Goal: Task Accomplishment & Management: Use online tool/utility

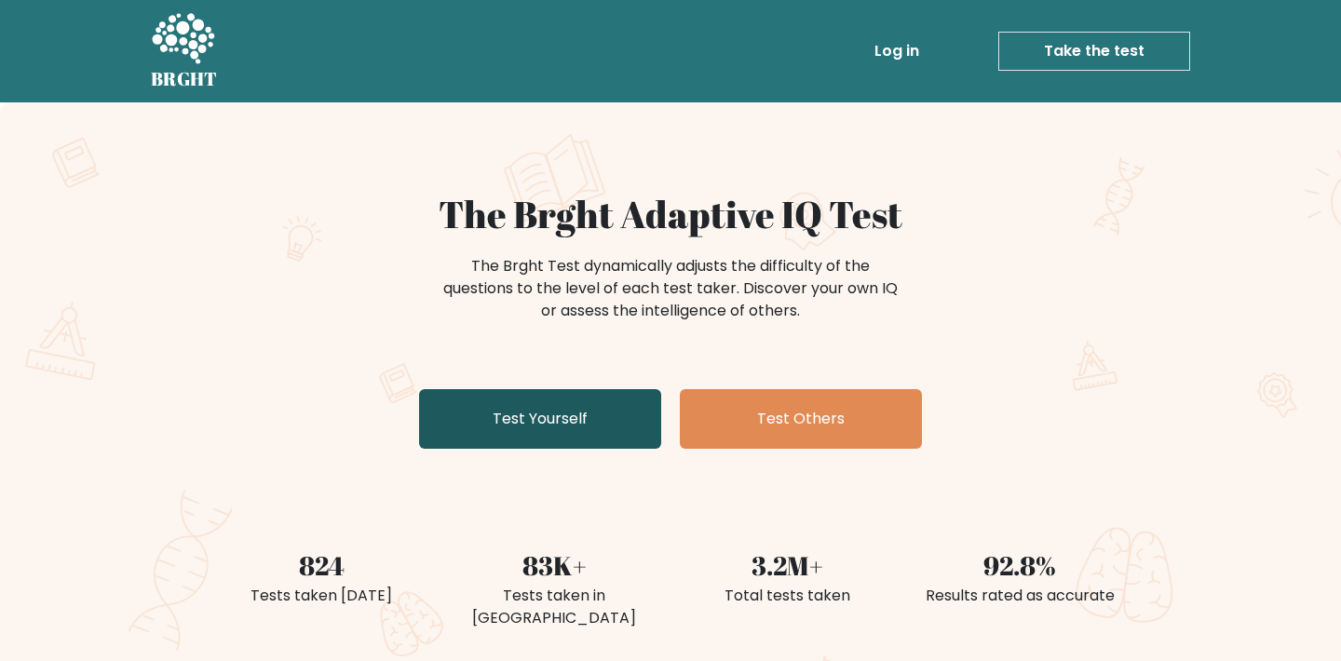
click at [593, 400] on link "Test Yourself" at bounding box center [540, 419] width 242 height 60
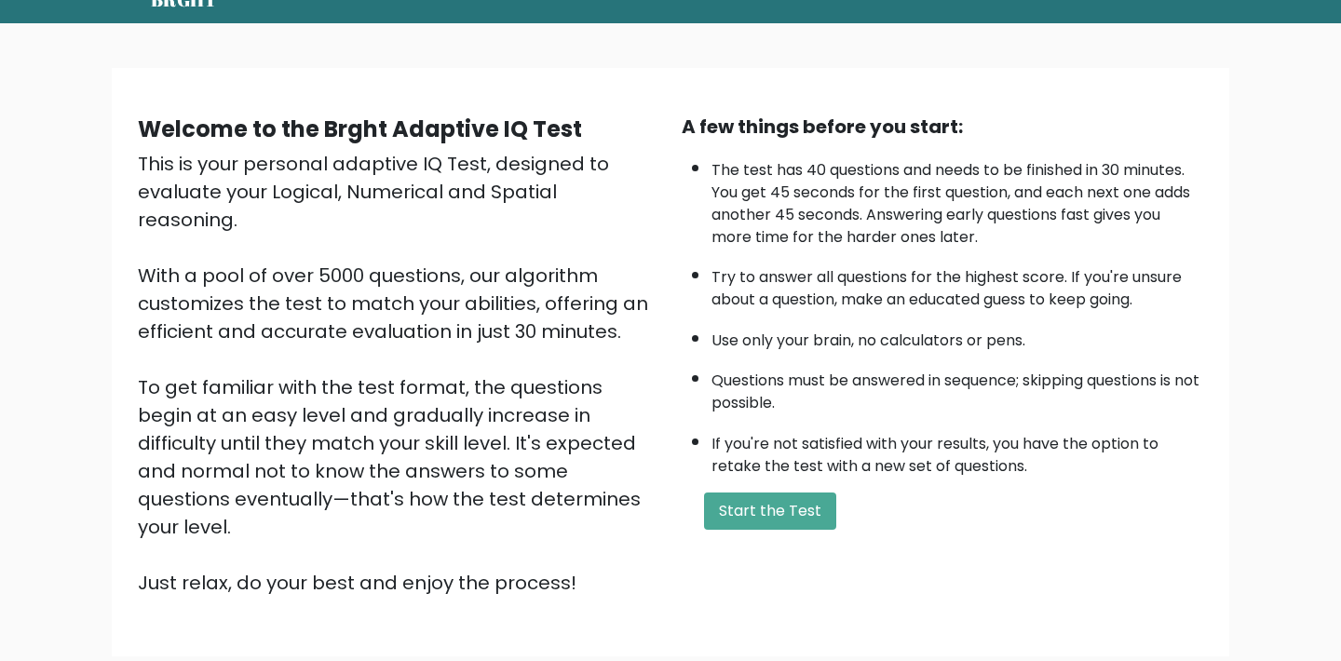
scroll to position [83, 0]
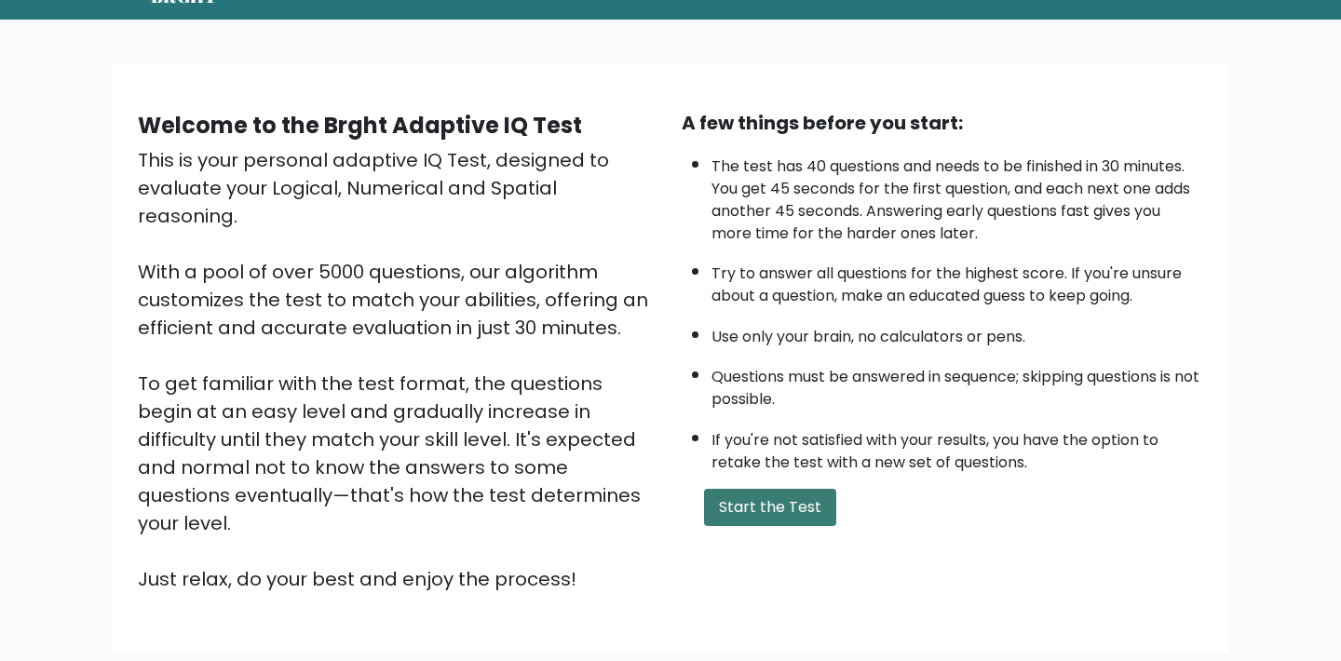
click at [748, 493] on button "Start the Test" at bounding box center [770, 507] width 132 height 37
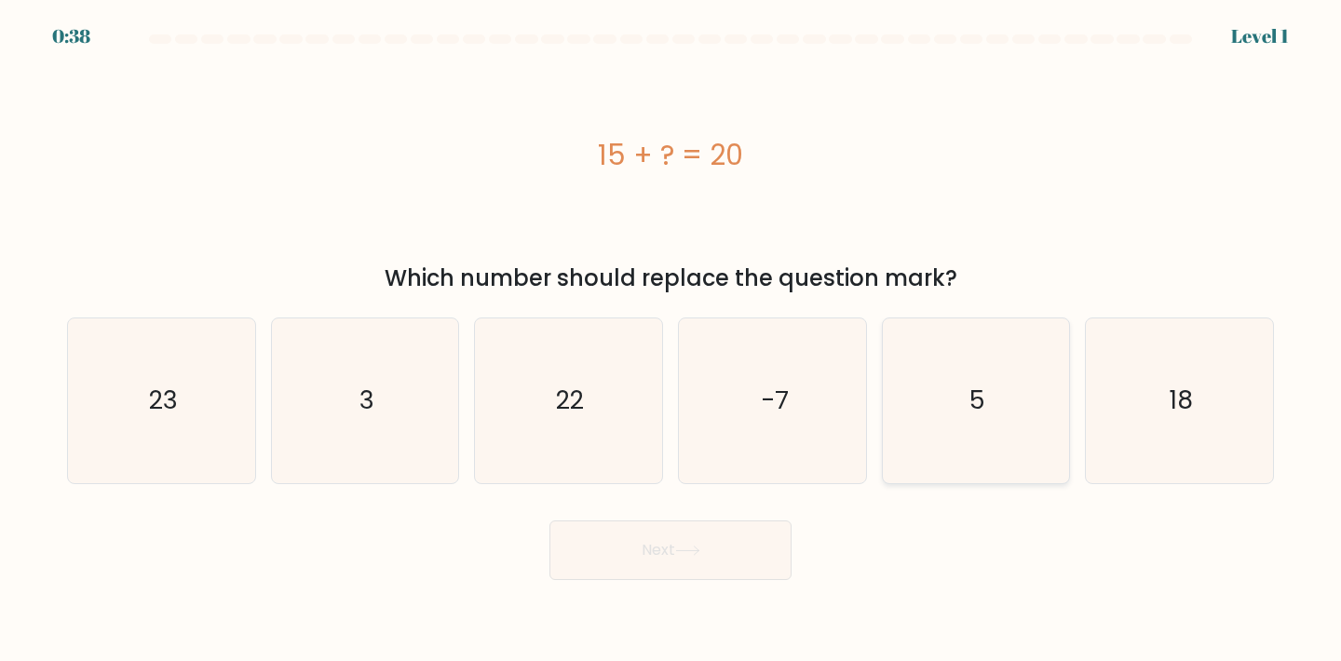
click at [958, 398] on icon "5" at bounding box center [976, 400] width 165 height 165
click at [671, 340] on input "e. 5" at bounding box center [670, 335] width 1 height 9
radio input "true"
click at [682, 549] on icon at bounding box center [687, 551] width 25 height 10
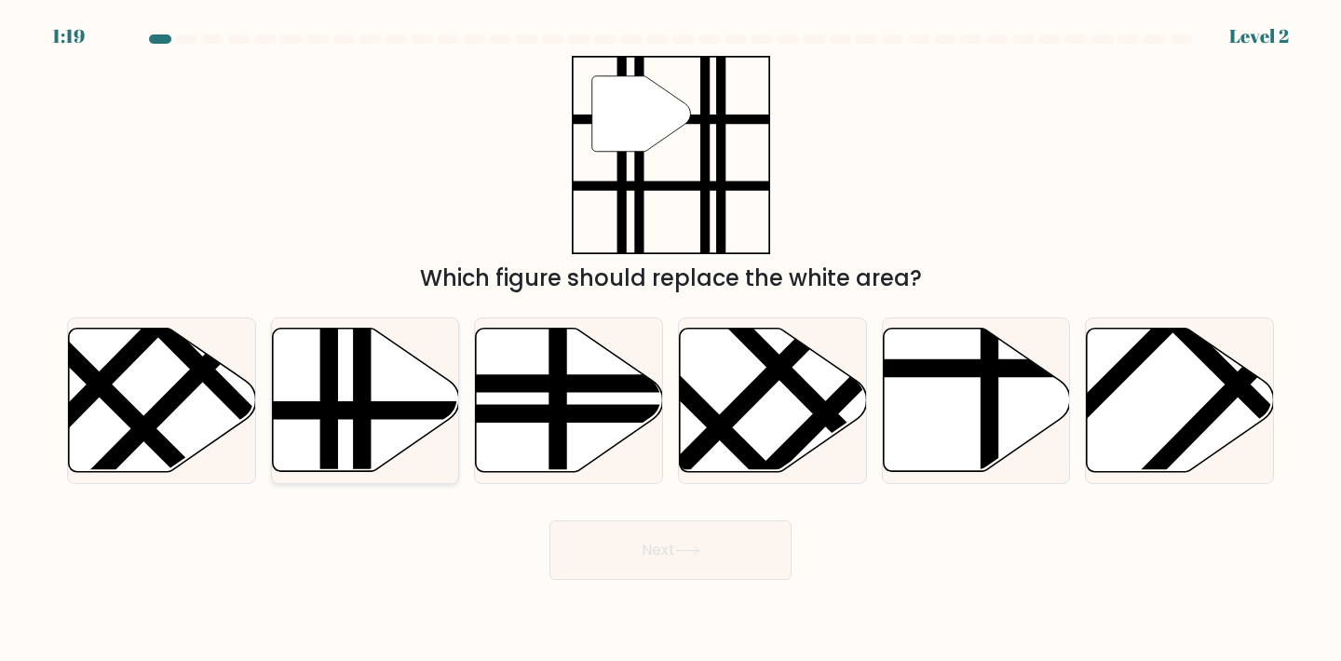
click at [398, 452] on icon at bounding box center [365, 400] width 187 height 143
click at [670, 340] on input "b." at bounding box center [670, 335] width 1 height 9
radio input "true"
click at [592, 539] on button "Next" at bounding box center [670, 550] width 242 height 60
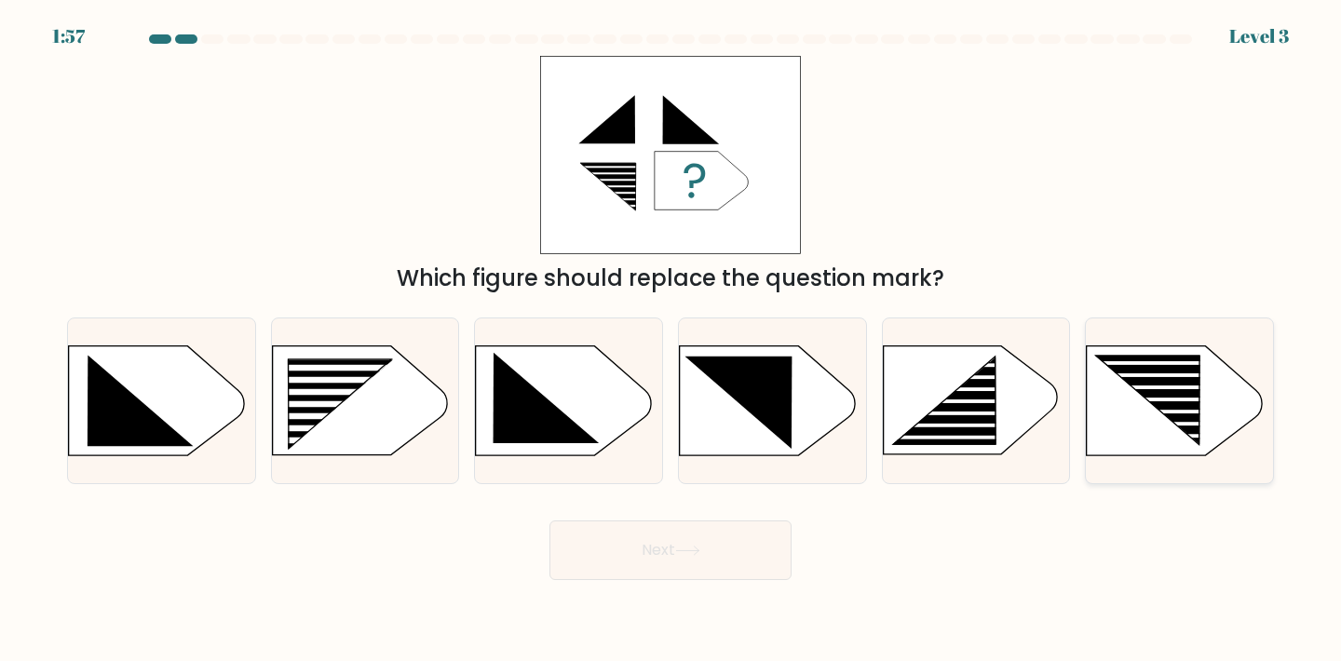
click at [1188, 391] on icon at bounding box center [1147, 400] width 103 height 88
click at [671, 340] on input "f." at bounding box center [670, 335] width 1 height 9
radio input "true"
click at [686, 544] on button "Next" at bounding box center [670, 550] width 242 height 60
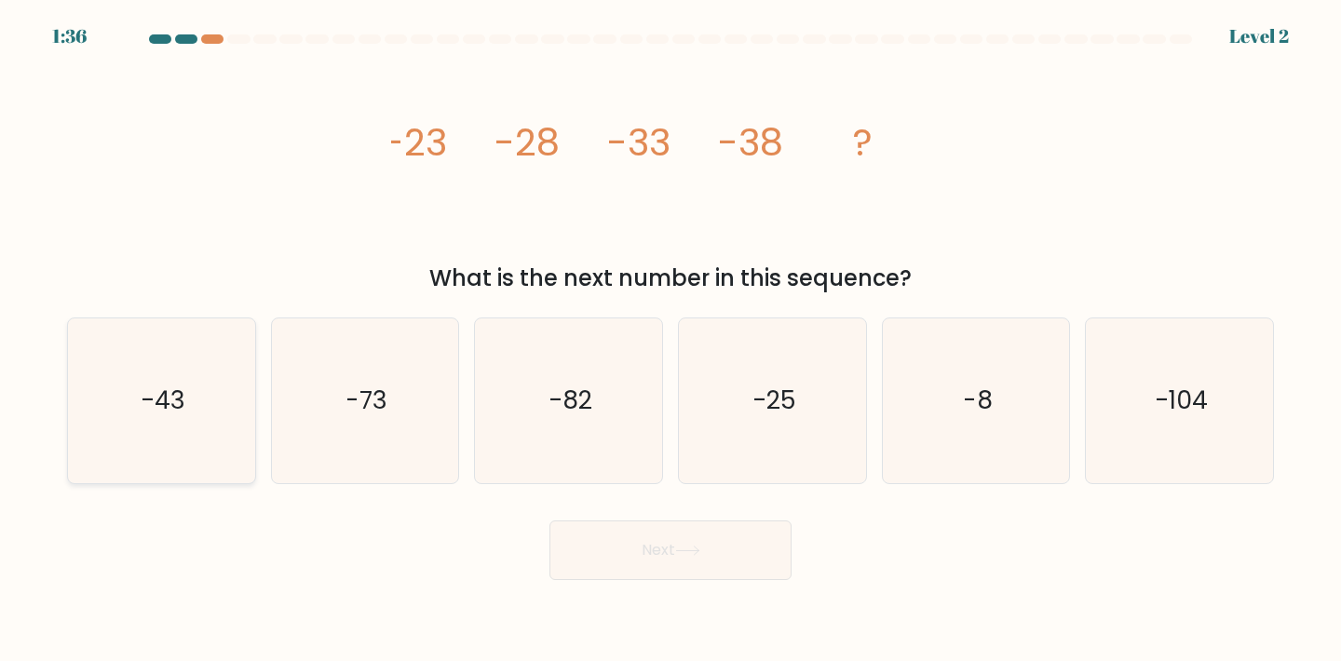
click at [202, 370] on icon "-43" at bounding box center [161, 400] width 165 height 165
click at [670, 340] on input "a. -43" at bounding box center [670, 335] width 1 height 9
radio input "true"
click at [631, 566] on button "Next" at bounding box center [670, 550] width 242 height 60
click at [668, 549] on button "Next" at bounding box center [670, 550] width 242 height 60
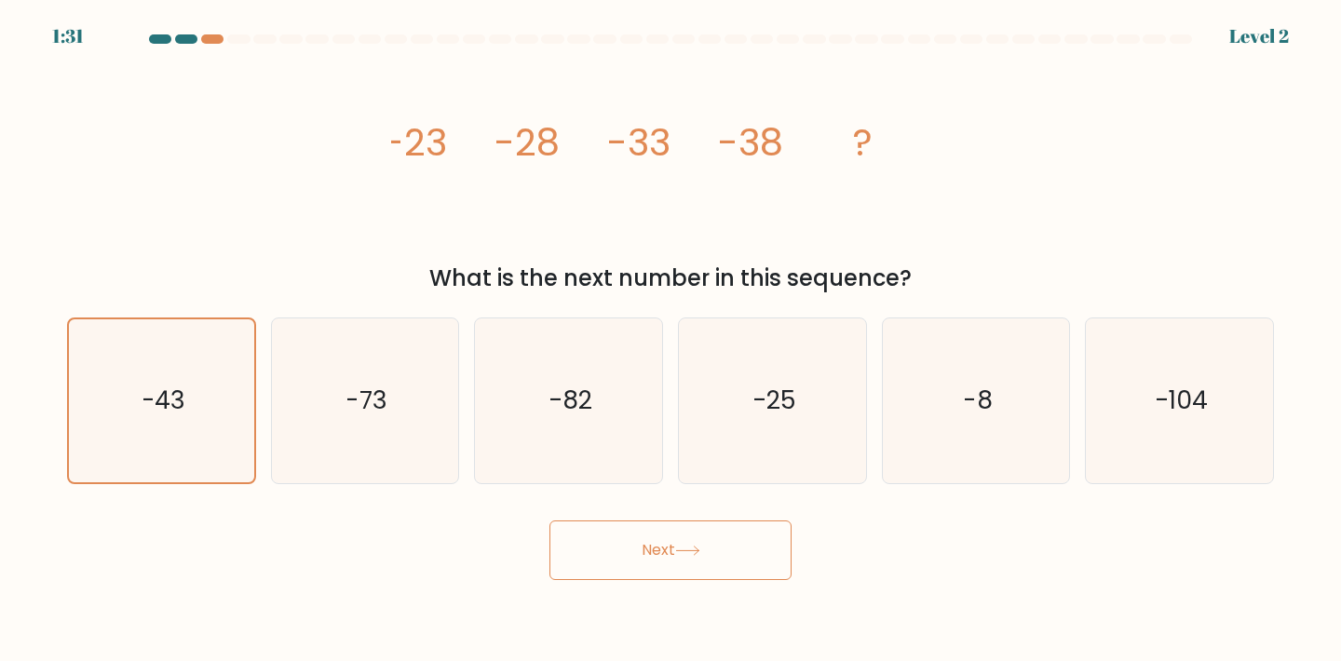
click at [677, 571] on button "Next" at bounding box center [670, 550] width 242 height 60
click at [688, 547] on icon at bounding box center [687, 551] width 25 height 10
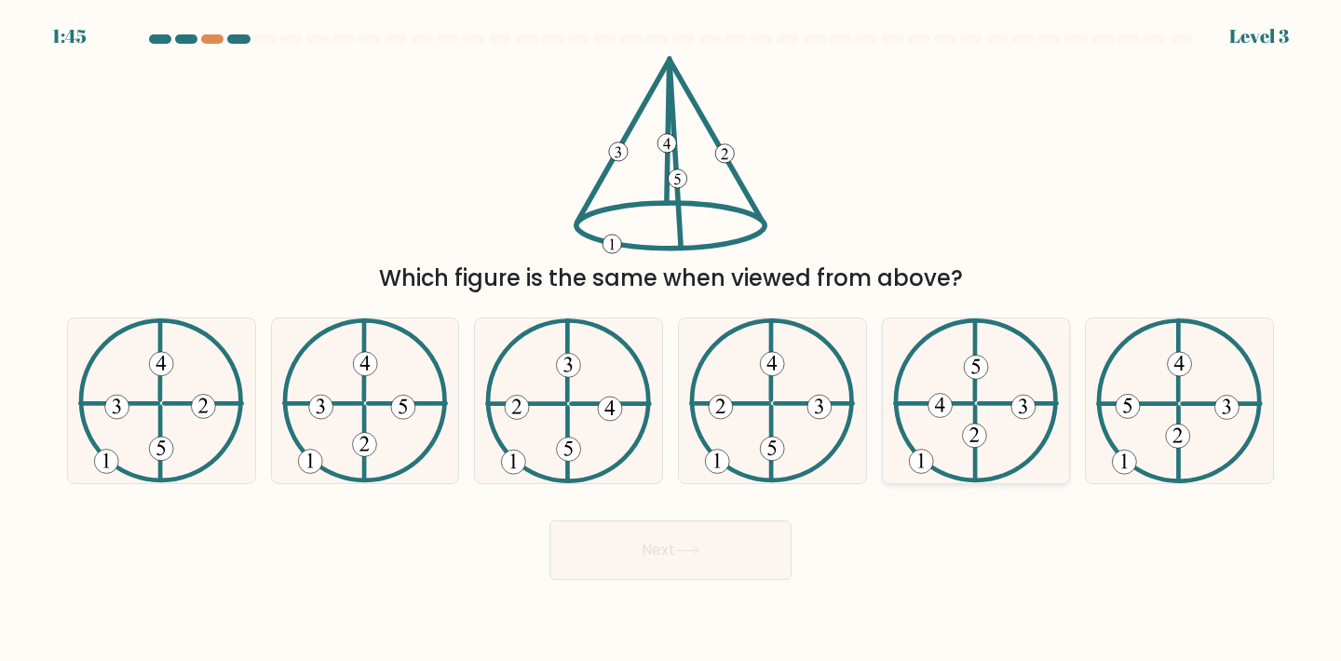
click at [1007, 450] on icon at bounding box center [976, 400] width 166 height 165
click at [671, 340] on input "e." at bounding box center [670, 335] width 1 height 9
radio input "true"
click at [648, 554] on button "Next" at bounding box center [670, 550] width 242 height 60
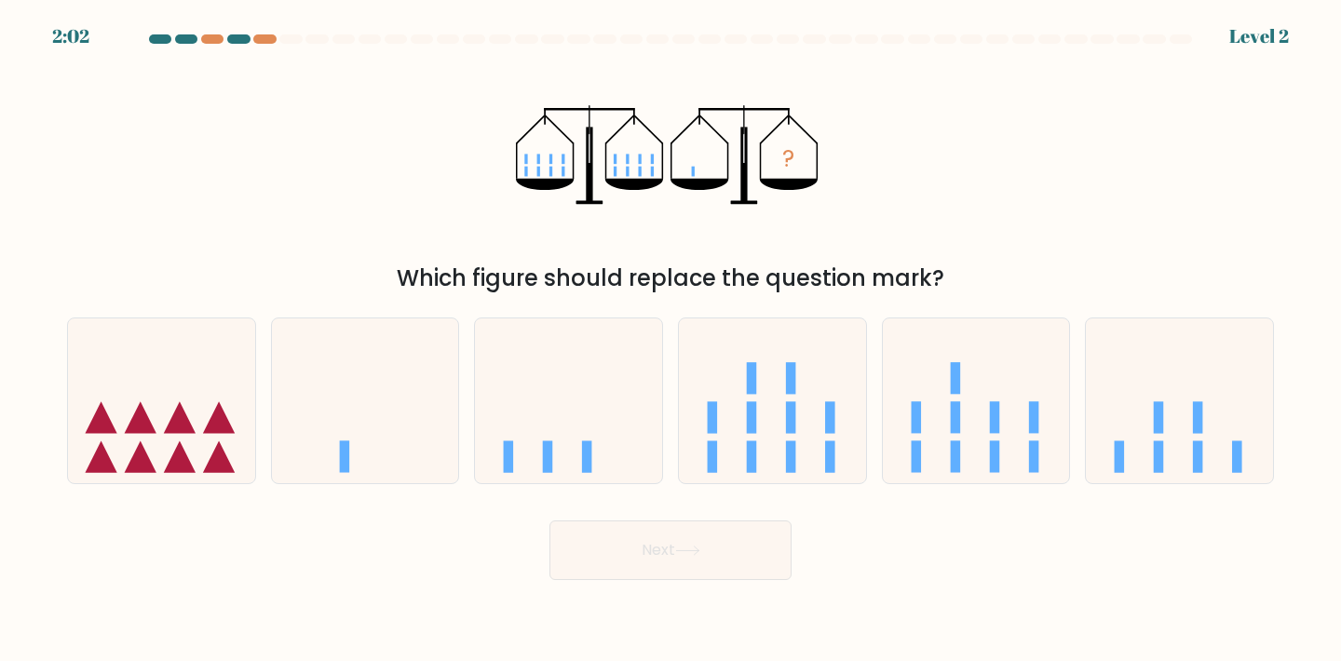
click at [622, 509] on div "Next" at bounding box center [670, 543] width 1229 height 74
click at [447, 400] on icon at bounding box center [365, 400] width 187 height 155
click at [670, 340] on input "b." at bounding box center [670, 335] width 1 height 9
radio input "true"
click at [609, 554] on button "Next" at bounding box center [670, 550] width 242 height 60
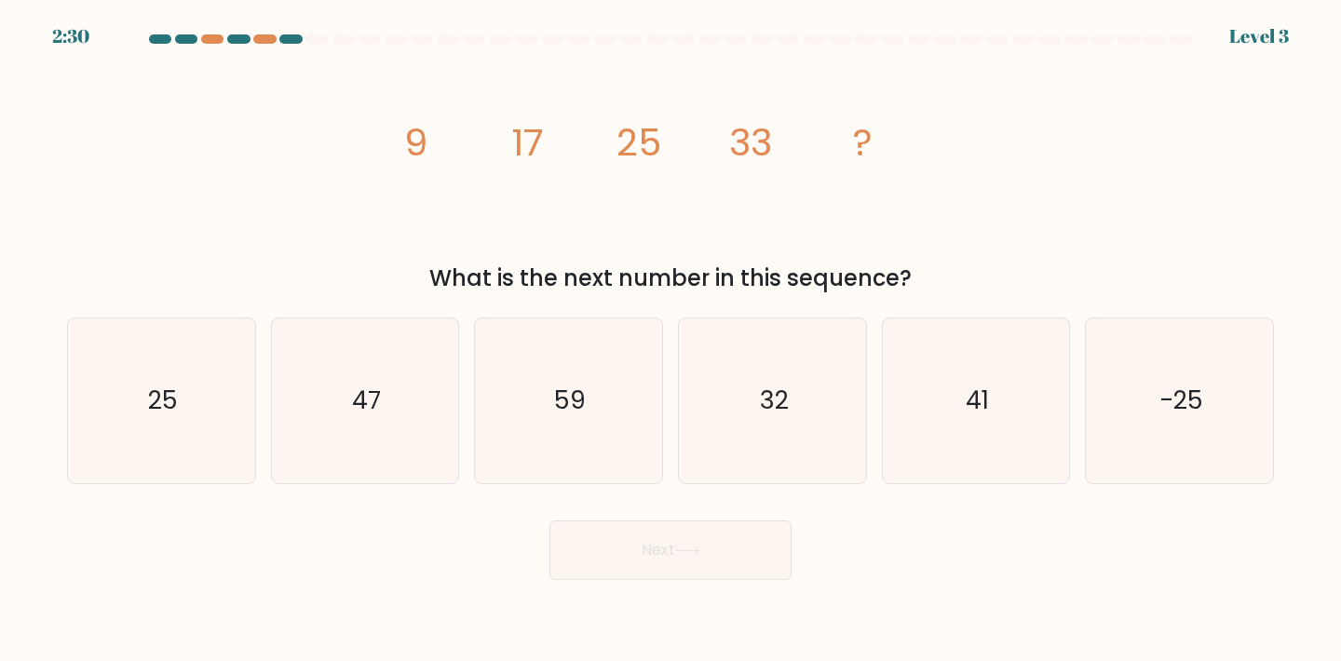
click at [25, 393] on form at bounding box center [670, 307] width 1341 height 546
drag, startPoint x: 739, startPoint y: 144, endPoint x: 770, endPoint y: 142, distance: 30.8
click at [770, 142] on tspan "33" at bounding box center [750, 142] width 43 height 52
click at [790, 157] on icon "image/svg+xml 9 17 25 33 ?" at bounding box center [670, 155] width 559 height 198
